Goal: Task Accomplishment & Management: Use online tool/utility

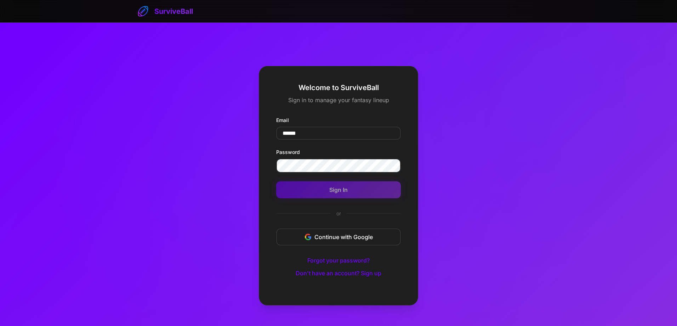
type input "**********"
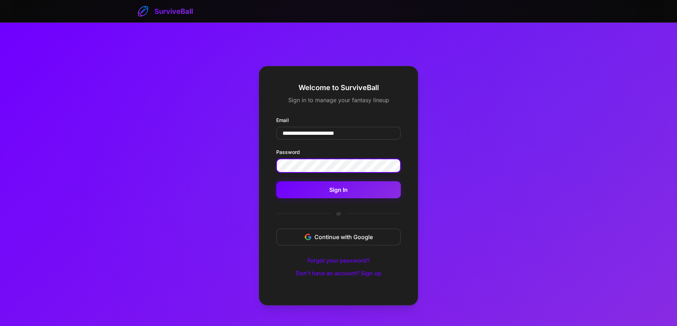
click at [276, 181] on button "Sign In" at bounding box center [338, 189] width 125 height 17
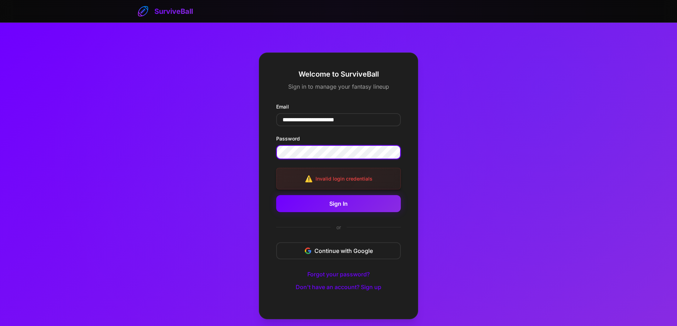
click at [276, 195] on button "Sign In" at bounding box center [338, 203] width 125 height 17
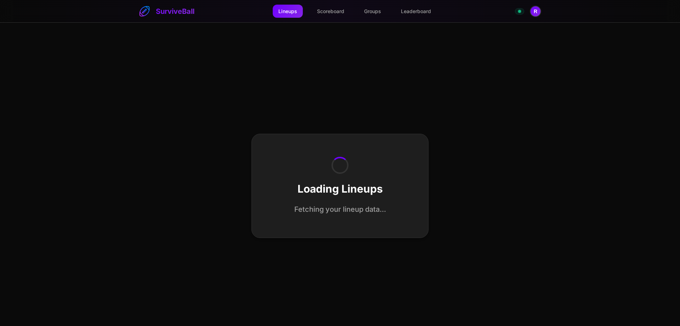
select select "**********"
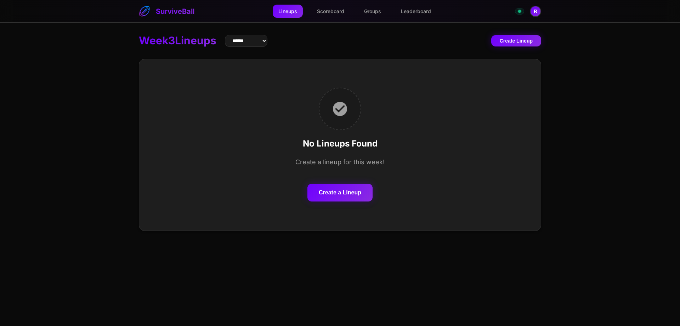
click at [325, 192] on button "Create a Lineup" at bounding box center [340, 193] width 65 height 18
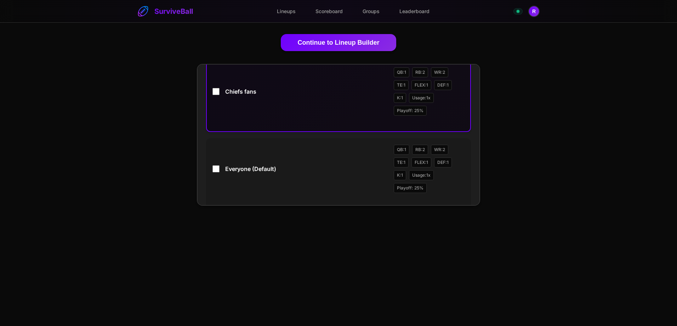
scroll to position [106, 0]
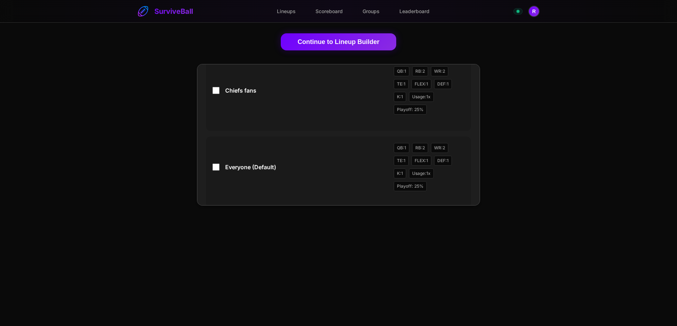
click at [317, 43] on button "Continue to Lineup Builder" at bounding box center [339, 41] width 116 height 17
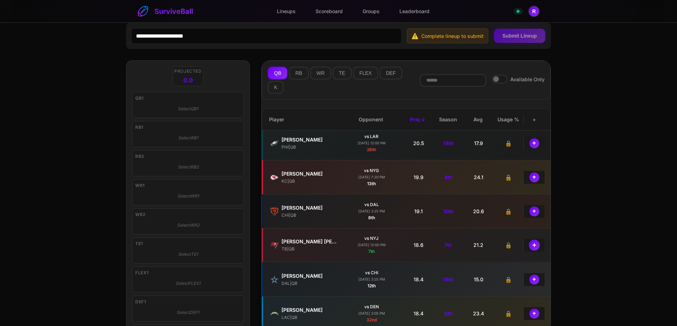
click at [532, 246] on button "+" at bounding box center [534, 244] width 11 height 11
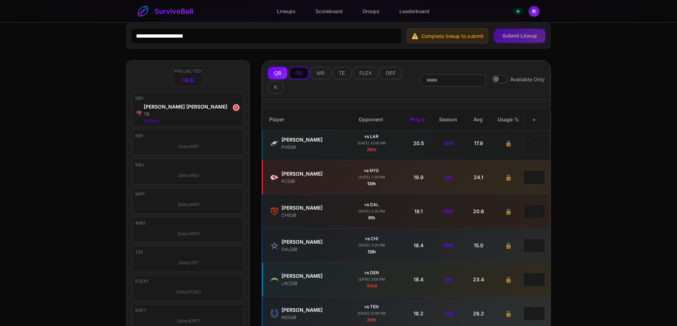
click at [299, 76] on button "RB" at bounding box center [298, 73] width 19 height 13
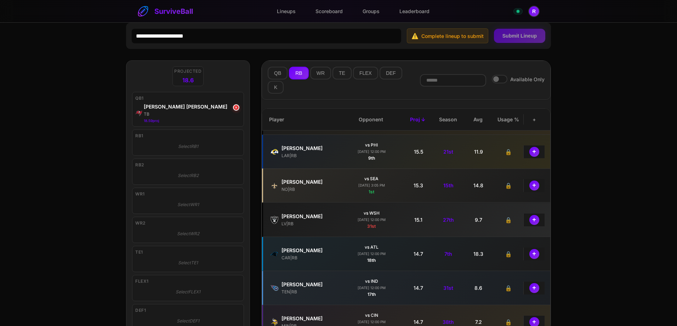
scroll to position [425, 0]
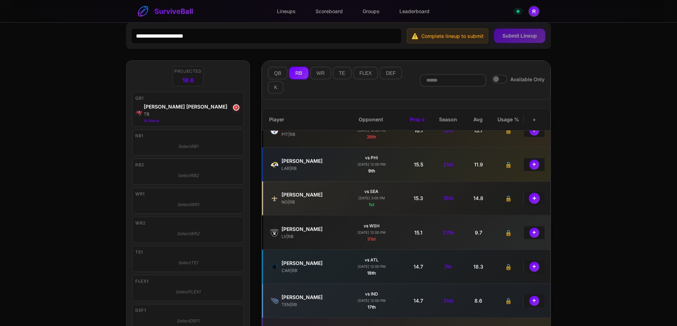
click at [532, 197] on button "+" at bounding box center [534, 197] width 11 height 11
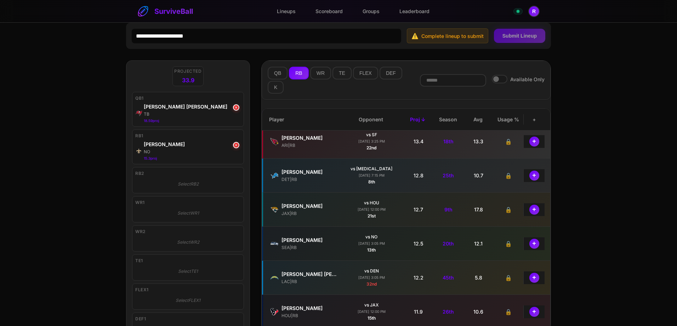
scroll to position [673, 0]
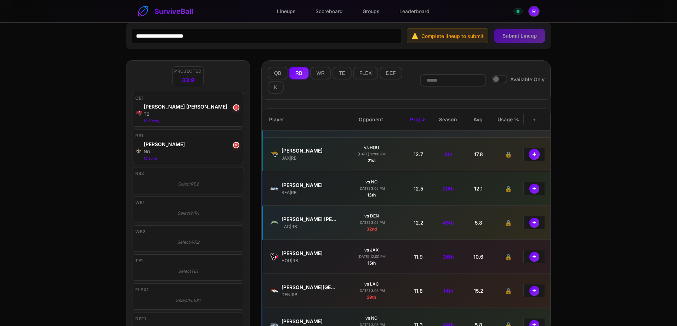
click at [533, 154] on button "+" at bounding box center [534, 153] width 11 height 11
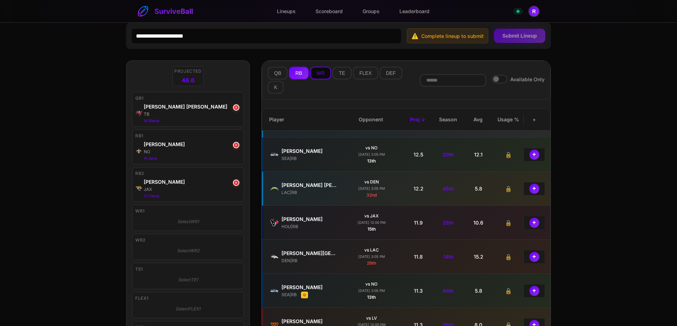
click at [316, 73] on button "WR" at bounding box center [320, 73] width 21 height 13
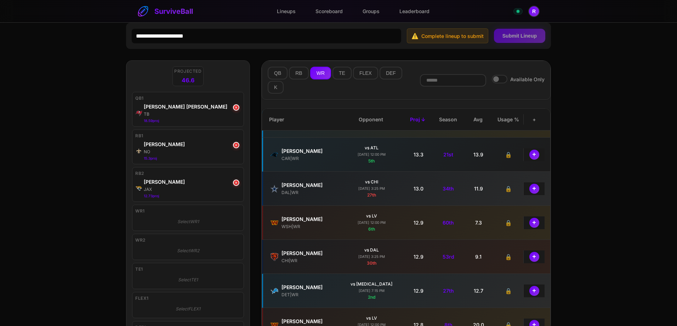
scroll to position [0, 0]
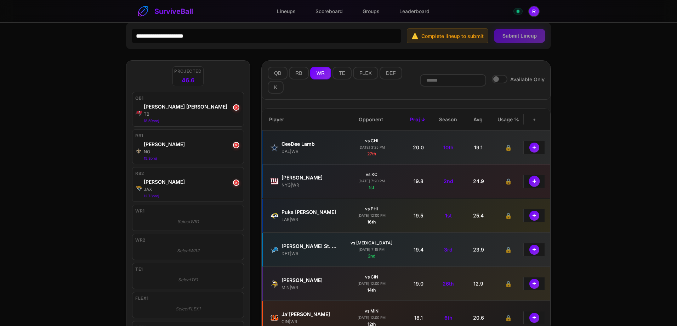
click at [532, 180] on button "+" at bounding box center [534, 180] width 11 height 11
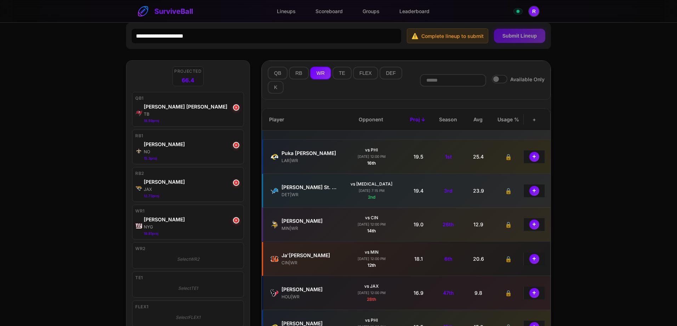
scroll to position [35, 0]
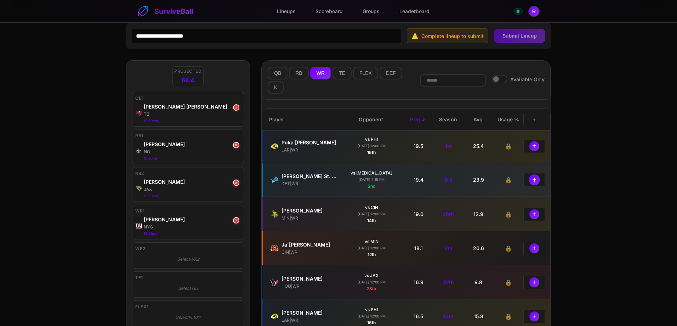
click at [531, 180] on button "+" at bounding box center [534, 179] width 11 height 11
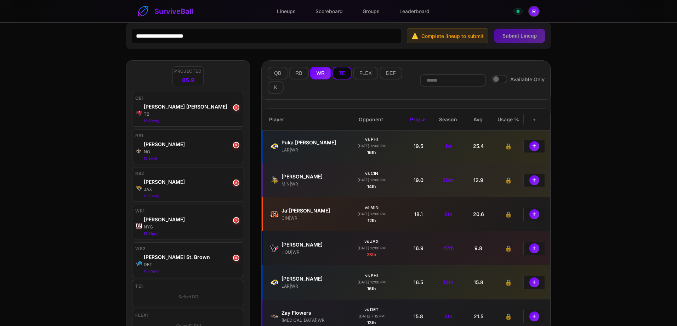
click at [341, 76] on button "TE" at bounding box center [342, 73] width 19 height 13
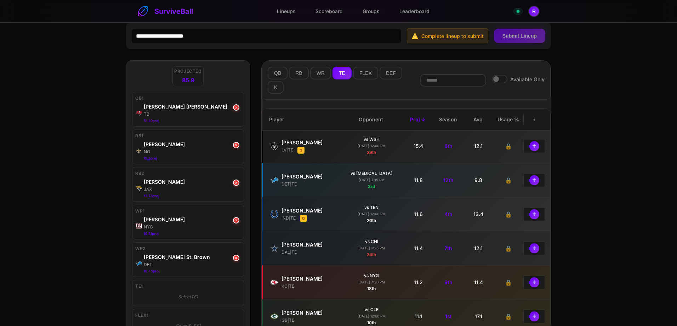
scroll to position [0, 0]
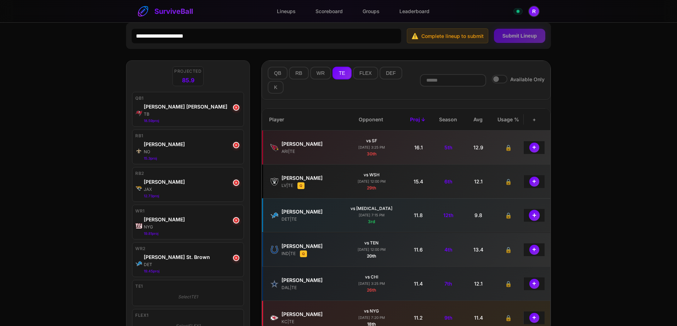
click at [531, 212] on button "+" at bounding box center [534, 214] width 11 height 11
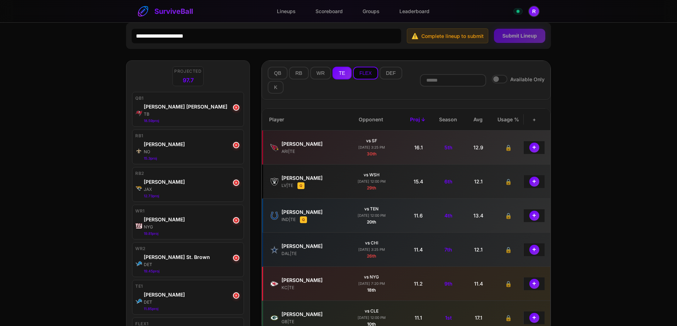
click at [371, 77] on button "FLEX" at bounding box center [365, 73] width 25 height 13
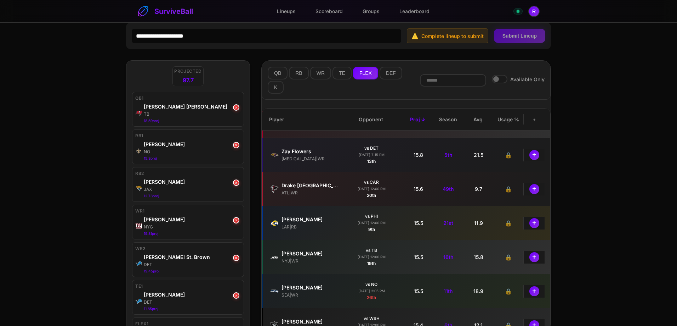
scroll to position [673, 0]
click at [529, 154] on button "+" at bounding box center [534, 153] width 11 height 11
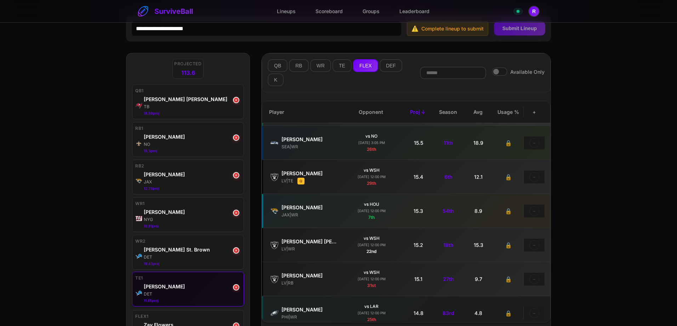
scroll to position [0, 0]
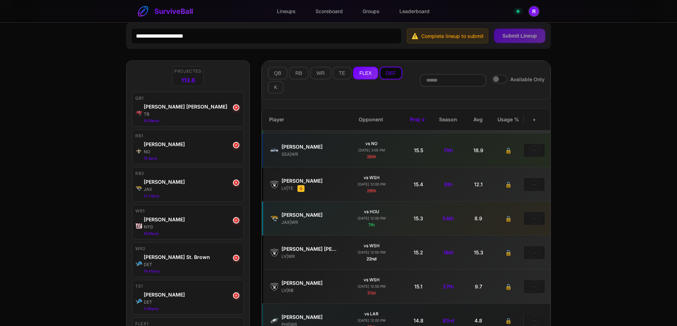
click at [388, 70] on button "DEF" at bounding box center [391, 73] width 23 height 13
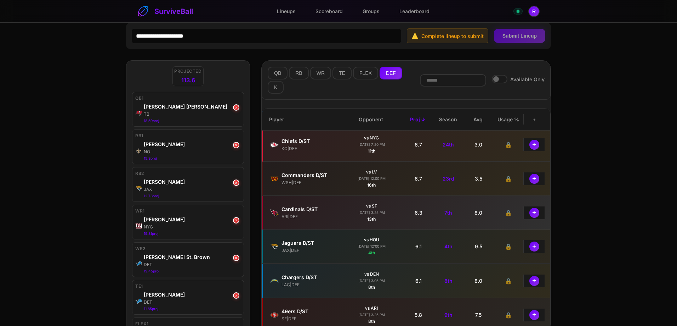
scroll to position [142, 0]
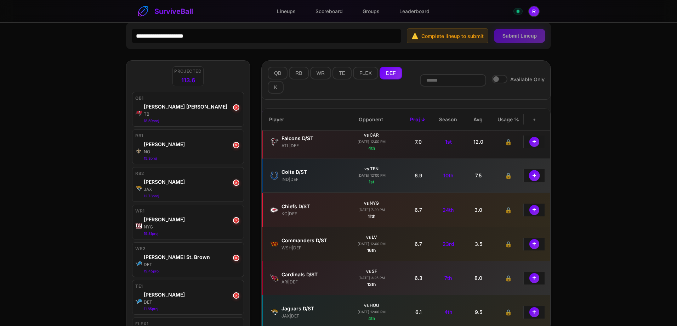
click at [531, 174] on button "+" at bounding box center [534, 175] width 11 height 11
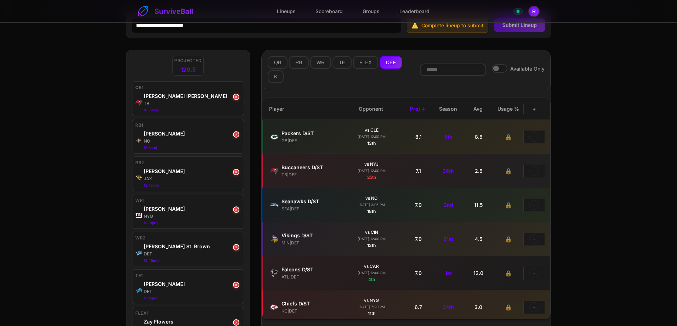
scroll to position [0, 0]
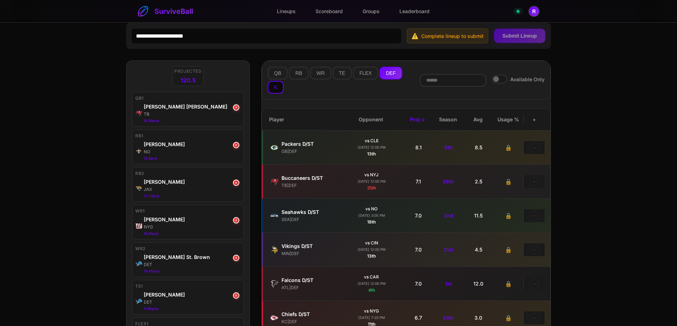
click at [280, 91] on button "K" at bounding box center [276, 87] width 16 height 13
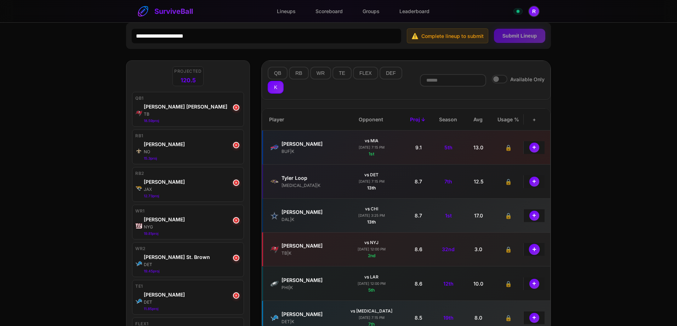
click at [533, 249] on button "+" at bounding box center [534, 248] width 11 height 11
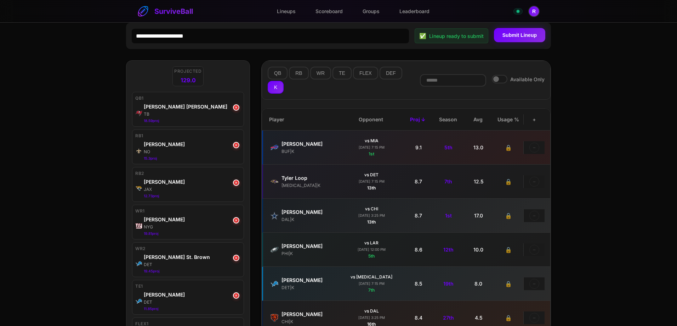
click at [515, 33] on button "Submit Lineup" at bounding box center [519, 35] width 51 height 14
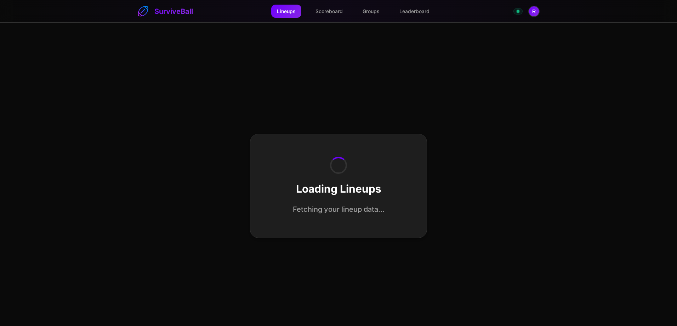
select select "**********"
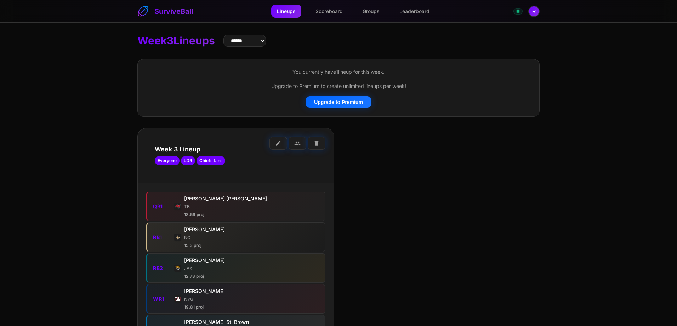
click at [403, 140] on div "Week 3 Lineup Everyone LDR Chiefs fans edit group delete QB1 [PERSON_NAME] [PER…" at bounding box center [338, 319] width 403 height 383
click at [390, 209] on div "Week 3 Lineup Everyone LDR Chiefs fans edit group delete QB1 [PERSON_NAME] [PER…" at bounding box center [338, 319] width 403 height 383
